Goal: Transaction & Acquisition: Subscribe to service/newsletter

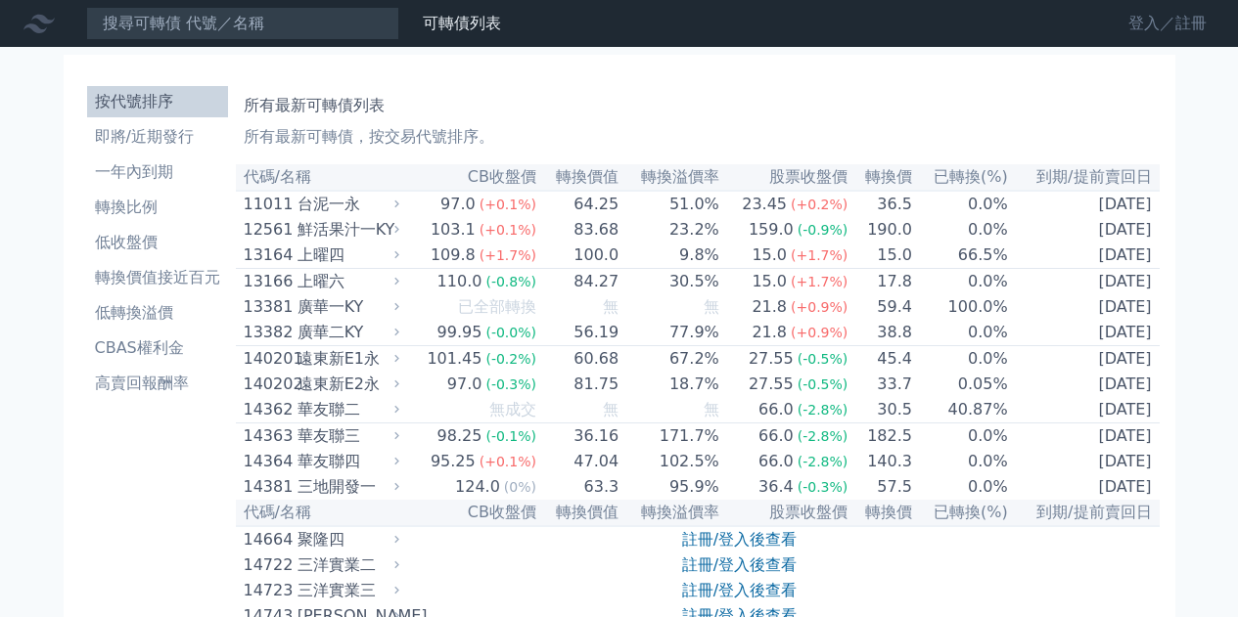
click at [1142, 28] on link "登入／註冊" at bounding box center [1168, 23] width 110 height 31
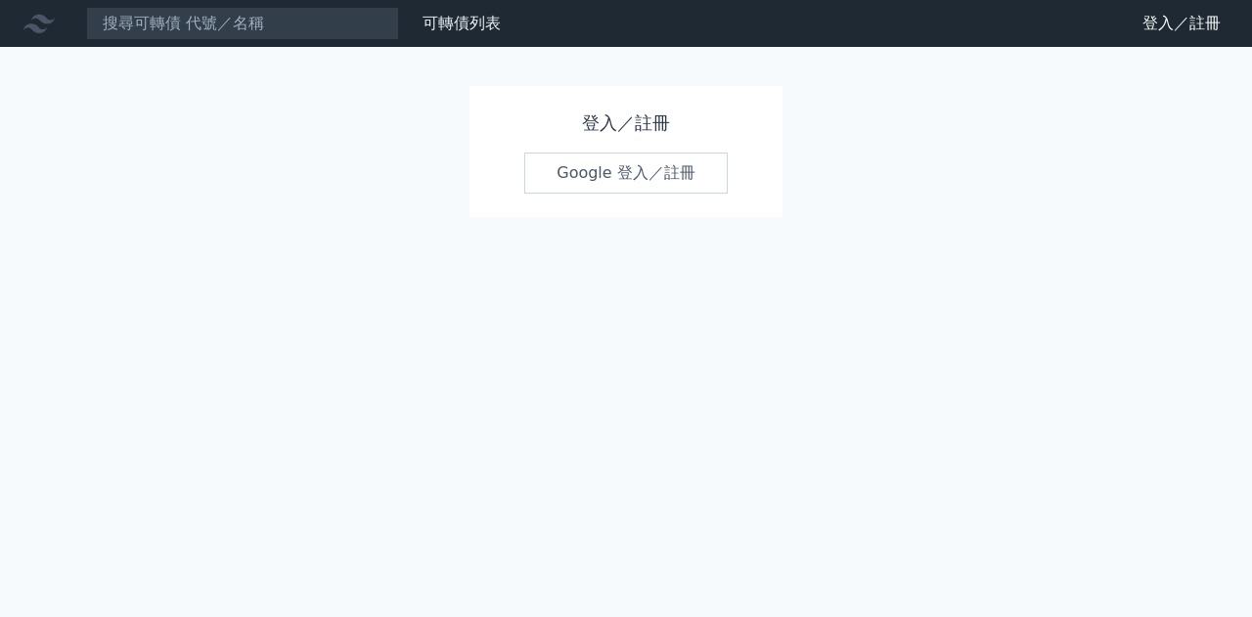
click at [590, 171] on link "Google 登入／註冊" at bounding box center [626, 173] width 204 height 41
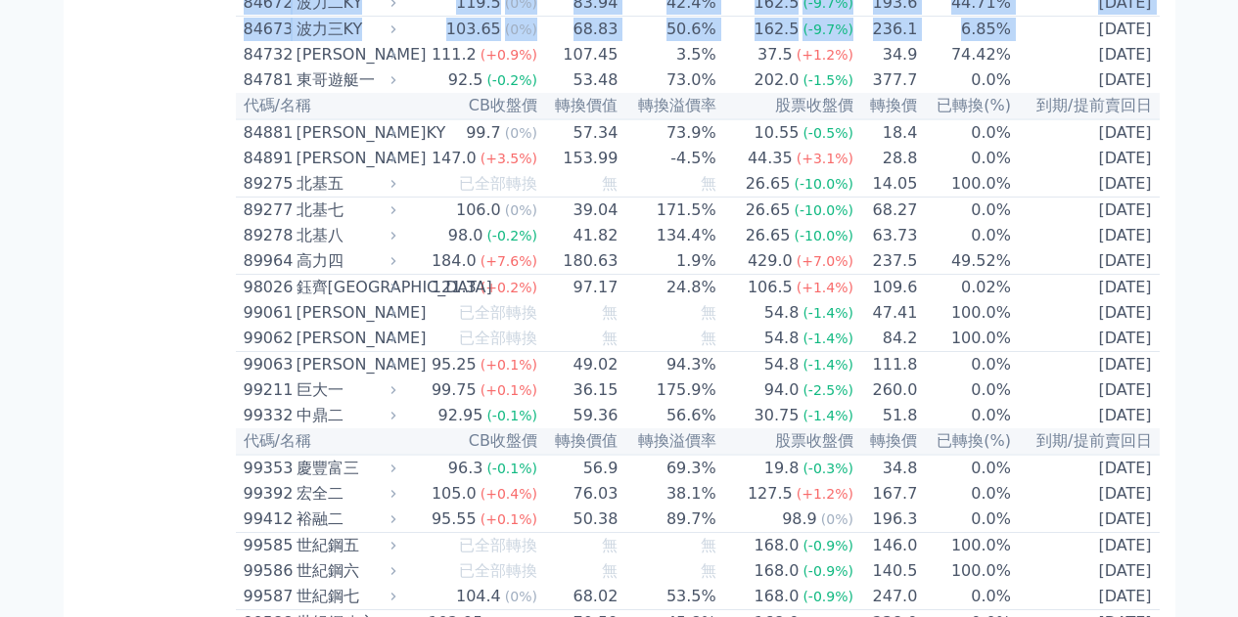
scroll to position [11717, 0]
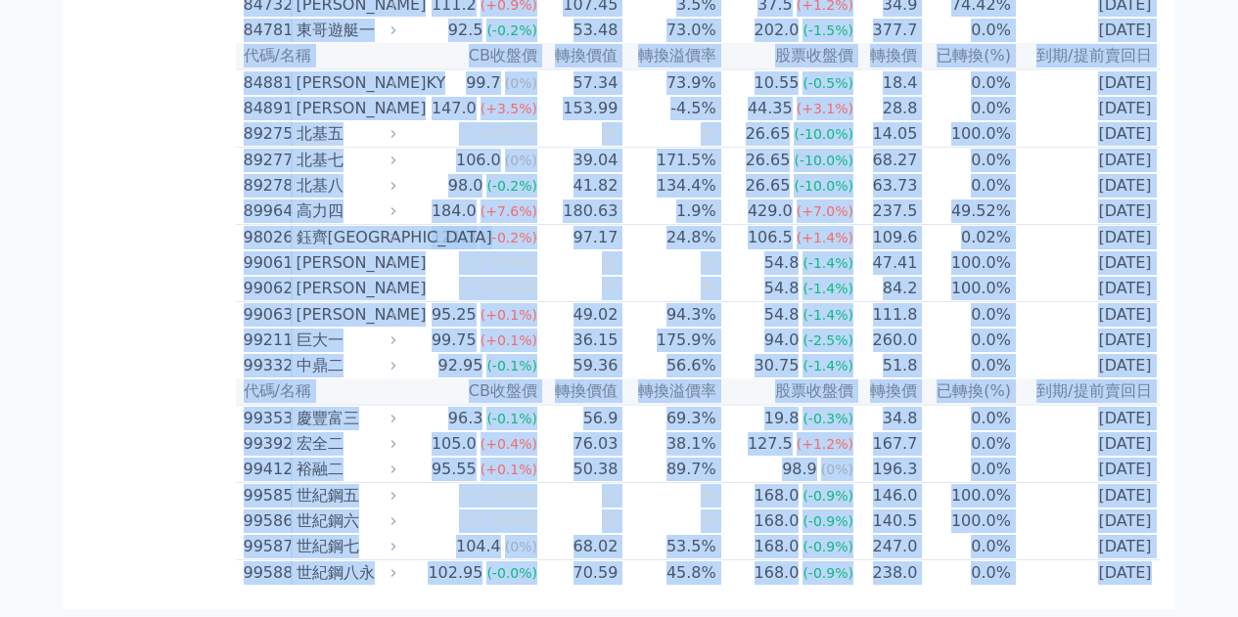
drag, startPoint x: 244, startPoint y: 178, endPoint x: 1140, endPoint y: 565, distance: 976.1
copy table "lo/ip DOlor sita conse adipi eli sed(%) do/eiusm 19051 temp 72.7 (+3.9%) 40.23 …"
